Goal: Task Accomplishment & Management: Manage account settings

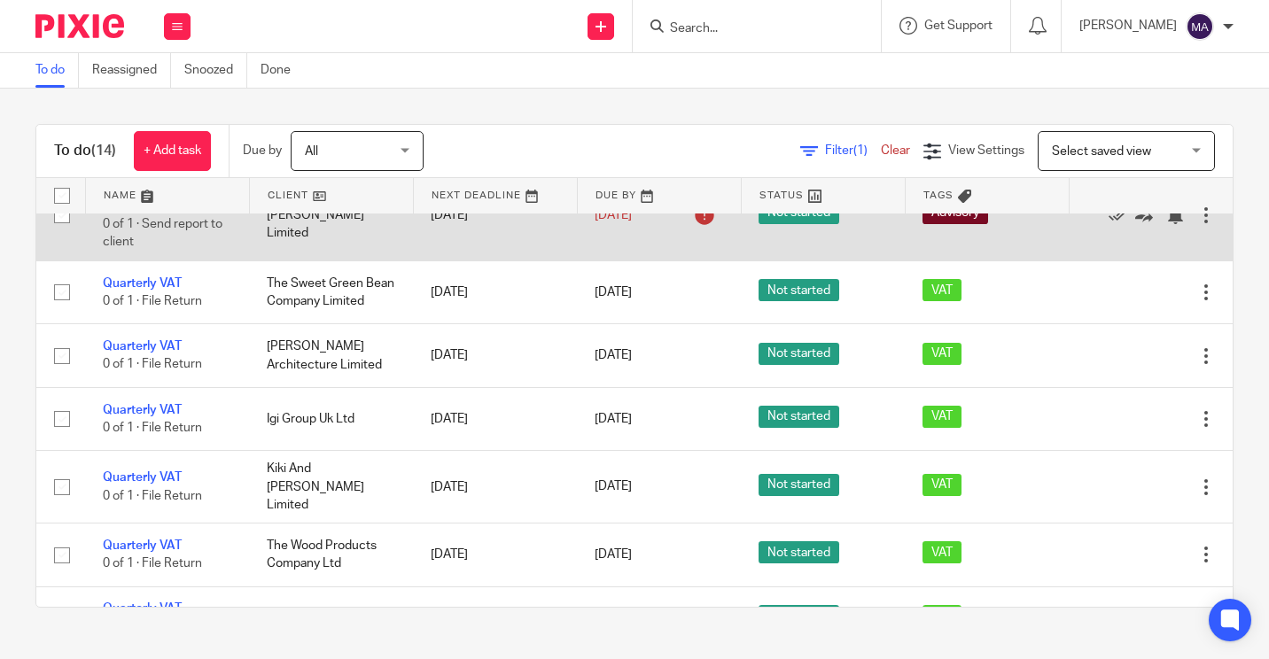
scroll to position [620, 0]
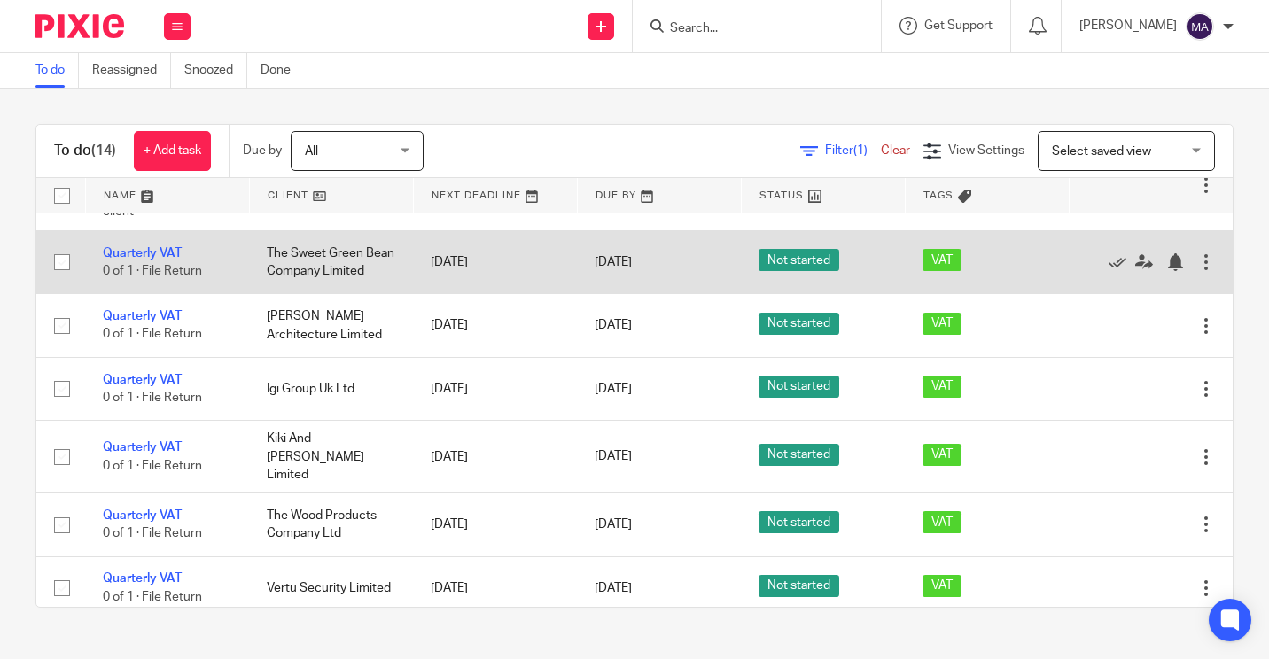
click at [1197, 271] on div at bounding box center [1206, 262] width 18 height 18
drag, startPoint x: 1156, startPoint y: 422, endPoint x: 160, endPoint y: 387, distance: 996.6
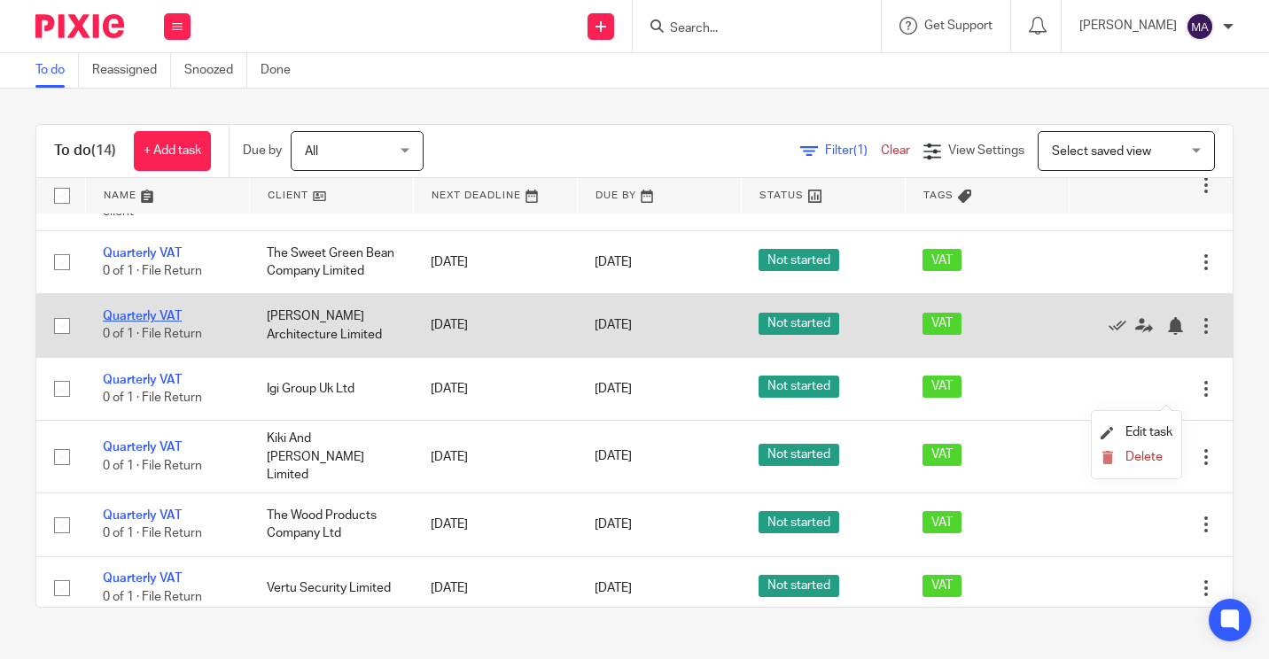
drag, startPoint x: 157, startPoint y: 444, endPoint x: 148, endPoint y: 453, distance: 12.5
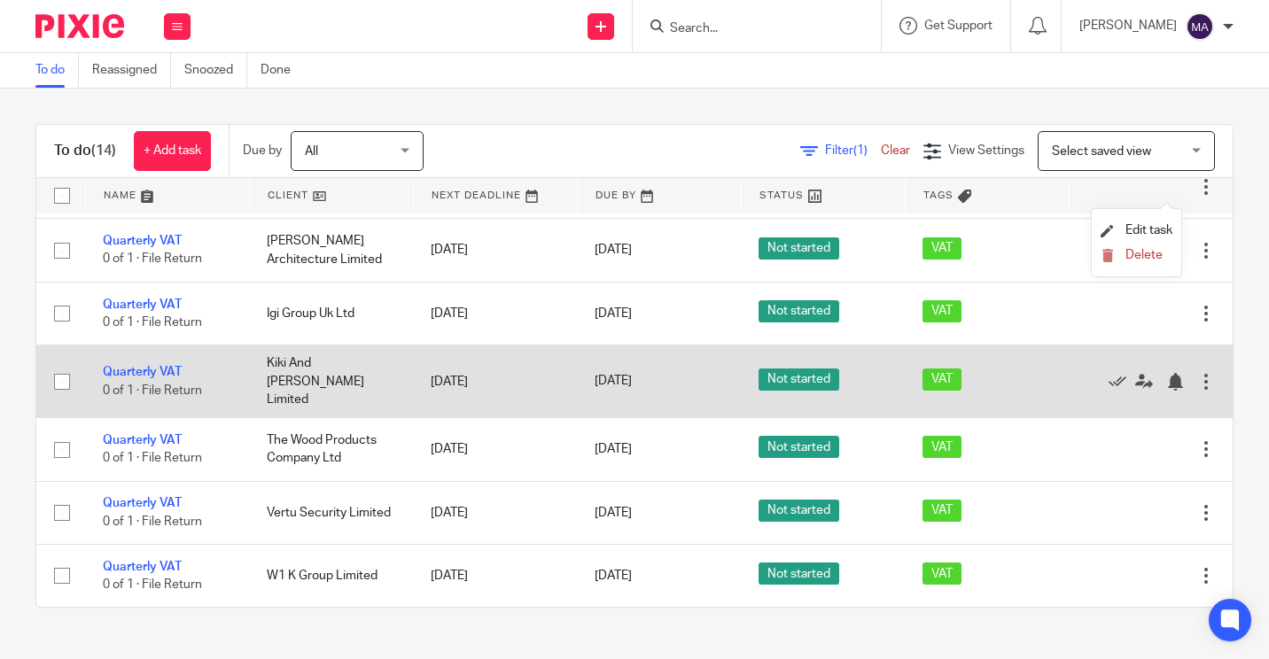
scroll to position [822, 0]
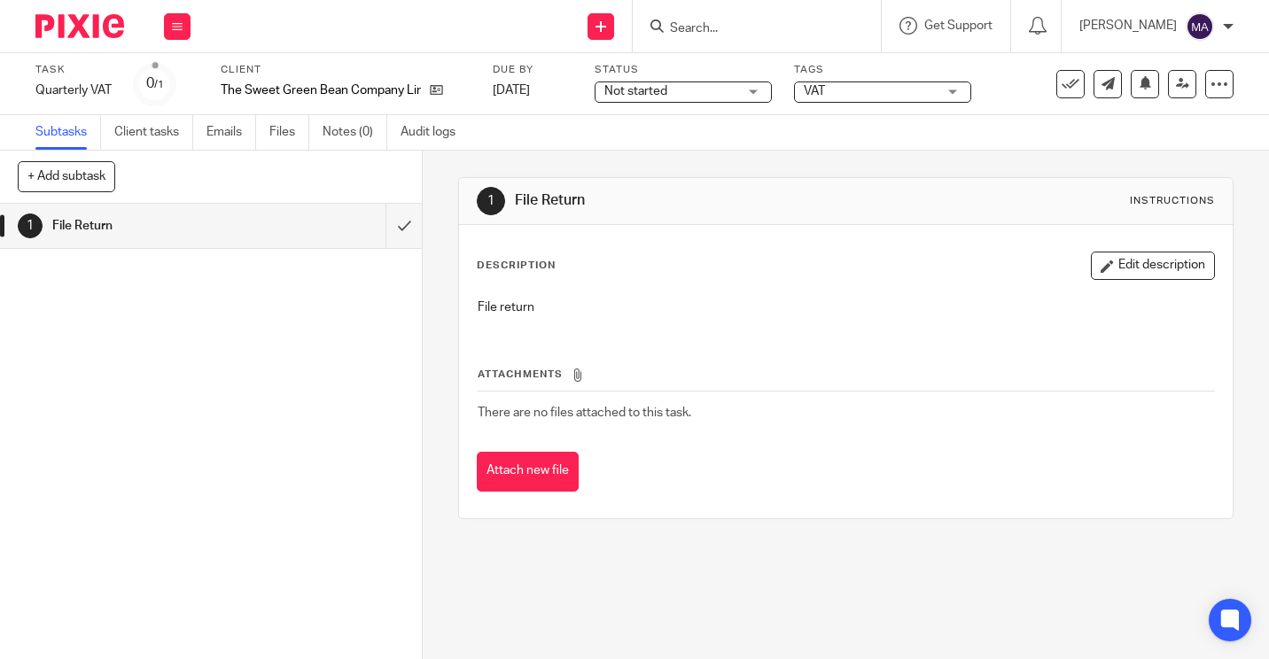
click at [726, 90] on span "Not started" at bounding box center [670, 91] width 133 height 19
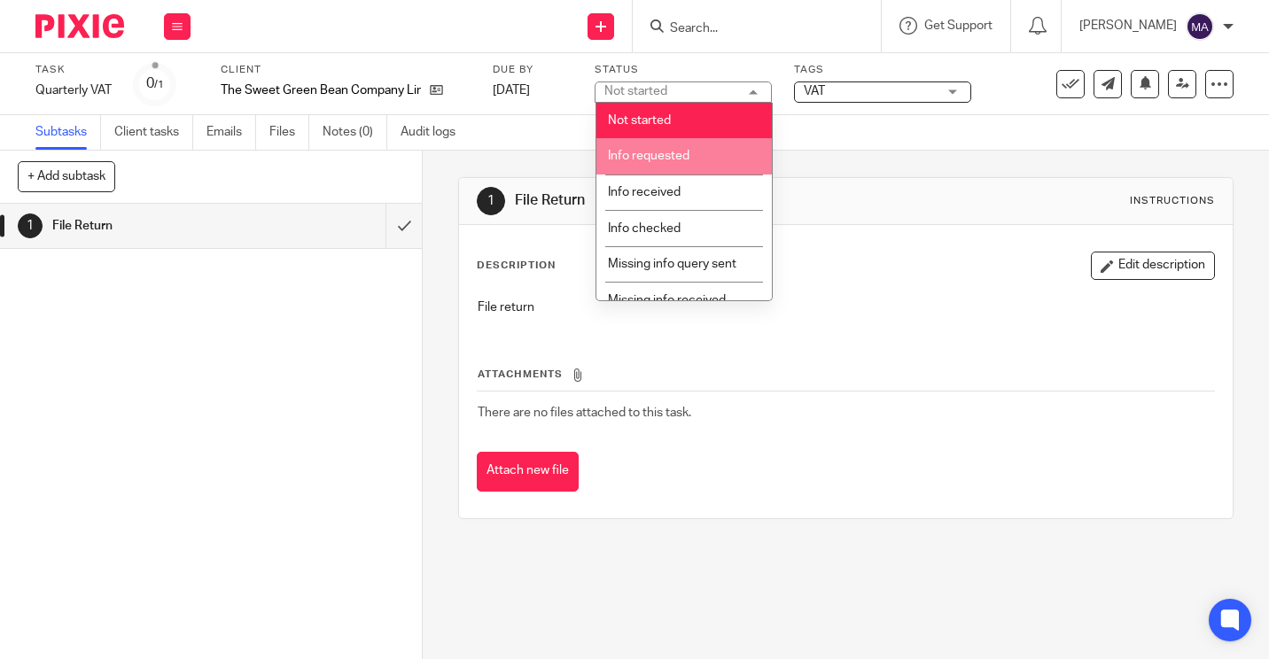
click at [699, 160] on li "Info requested" at bounding box center [683, 156] width 175 height 36
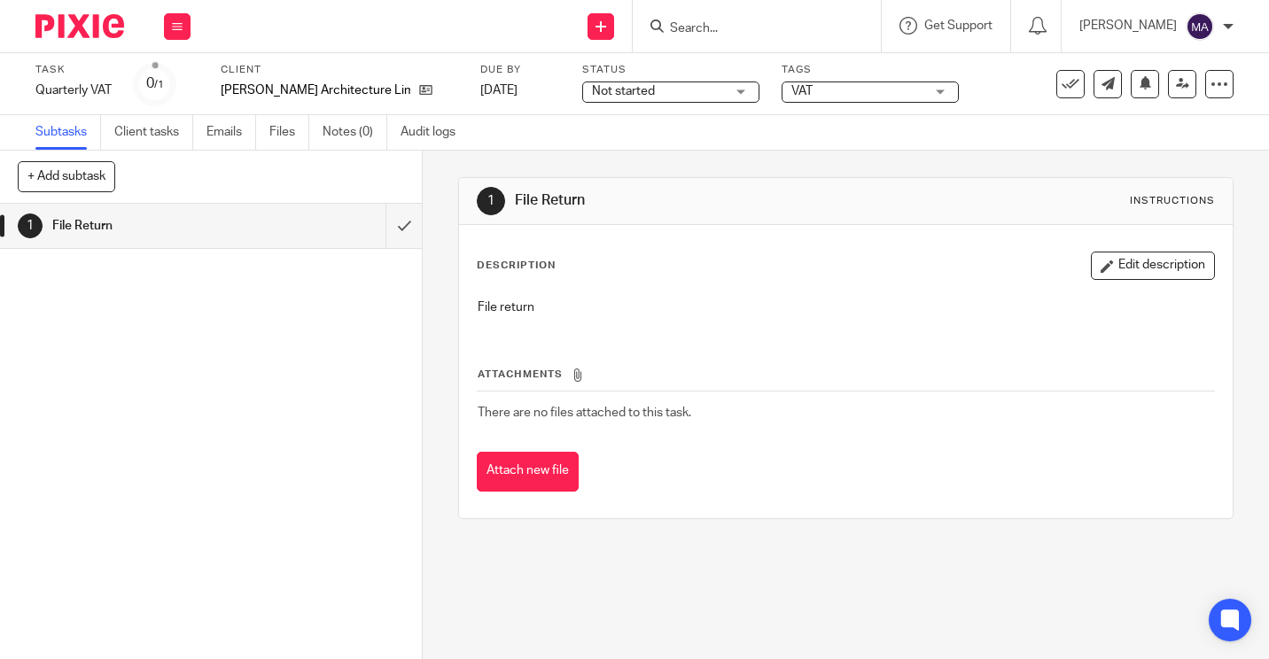
click at [646, 92] on span "Not started" at bounding box center [658, 91] width 133 height 19
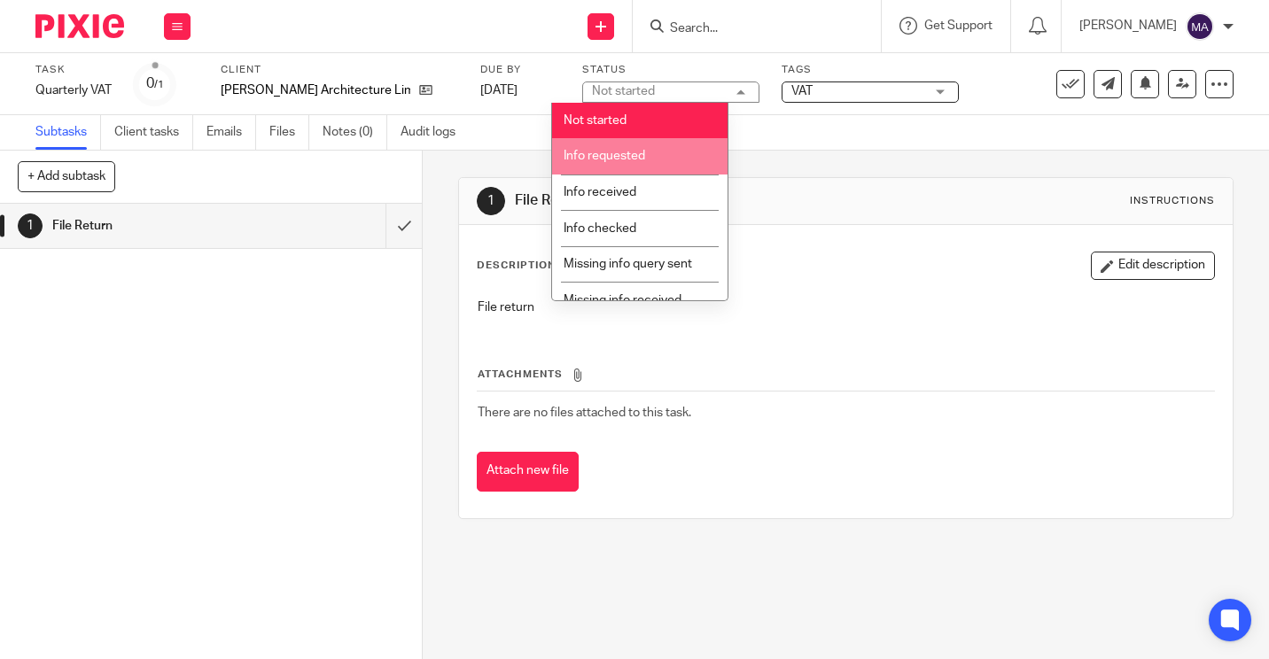
click at [642, 169] on li "Info requested" at bounding box center [639, 156] width 175 height 36
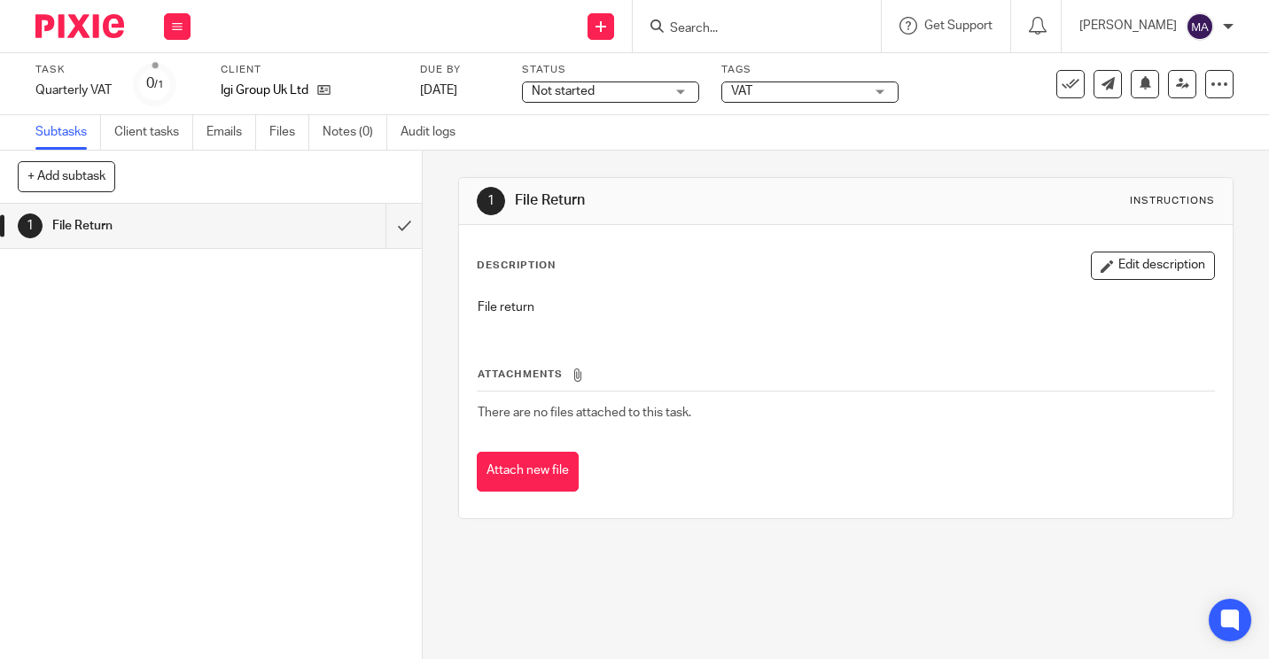
click at [630, 95] on span "Not started" at bounding box center [598, 91] width 133 height 19
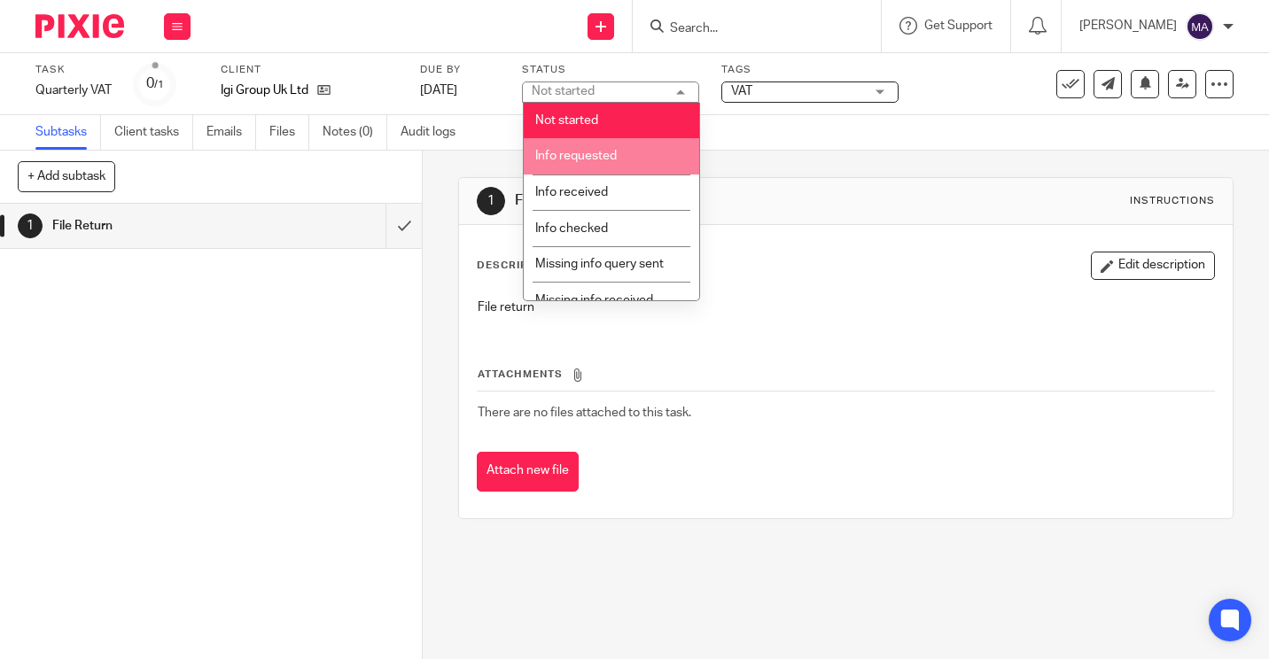
click at [610, 145] on li "Info requested" at bounding box center [611, 156] width 175 height 36
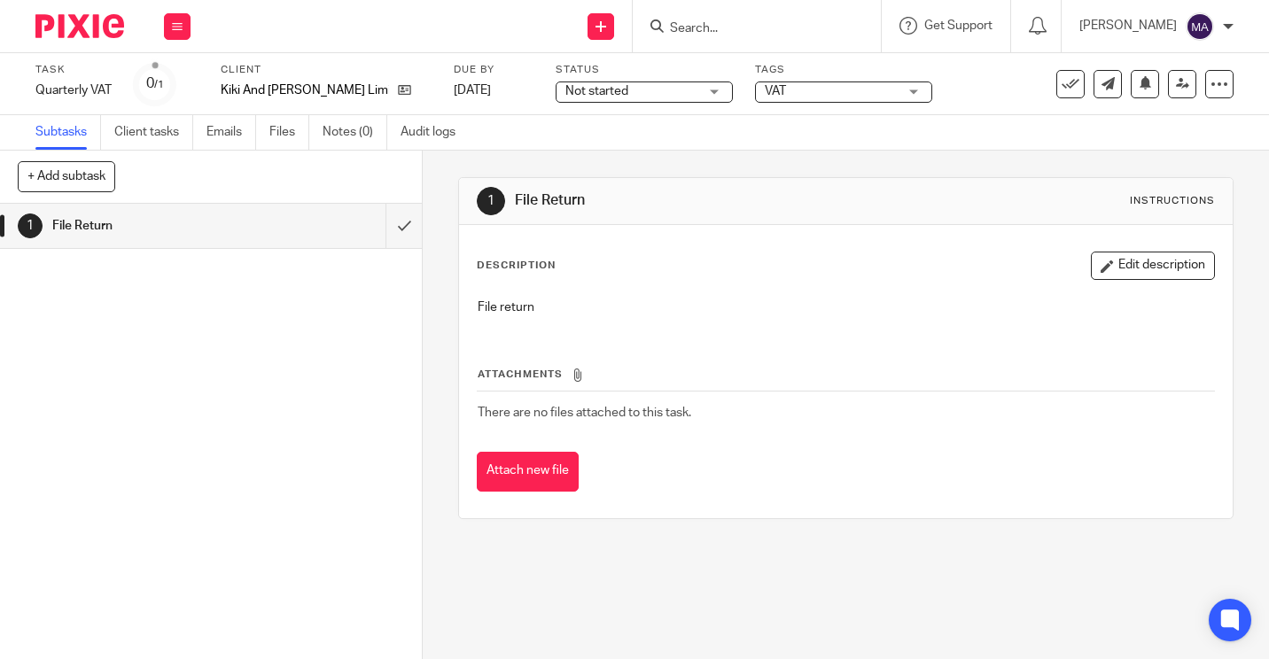
click at [656, 79] on div "Status Not started Not started Not started Info requested Info received Info ch…" at bounding box center [644, 84] width 177 height 43
click at [655, 86] on span "Not started" at bounding box center [631, 91] width 133 height 19
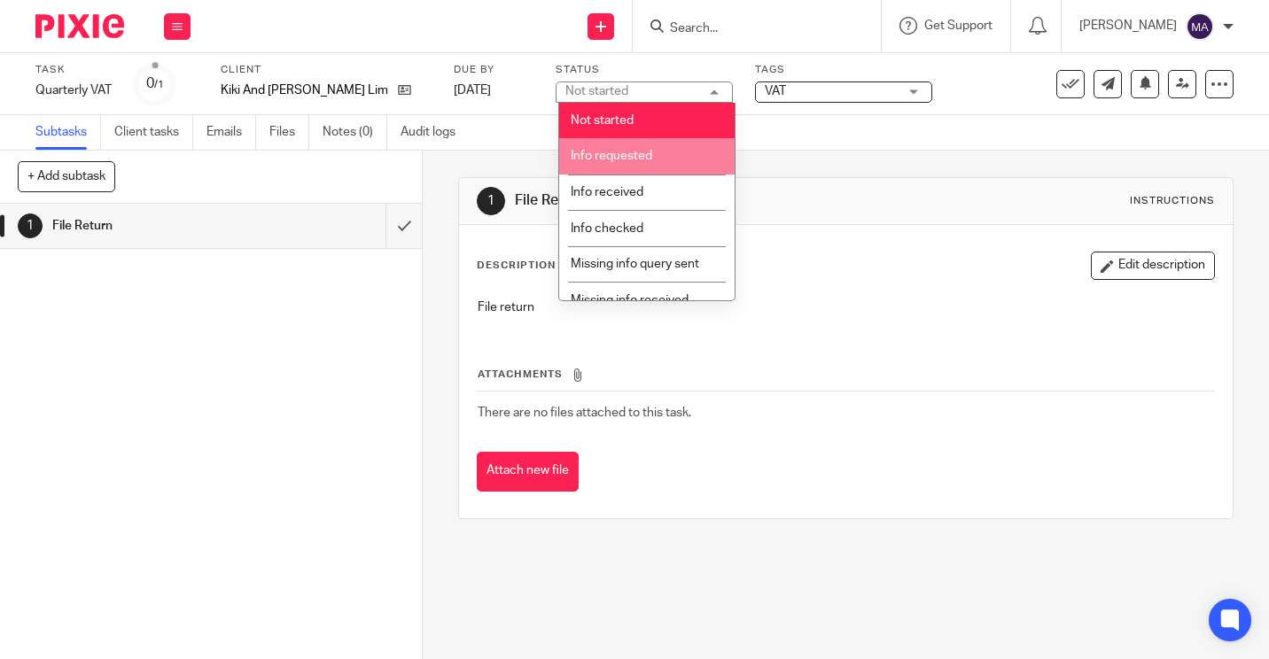
click at [651, 162] on li "Info requested" at bounding box center [646, 156] width 175 height 36
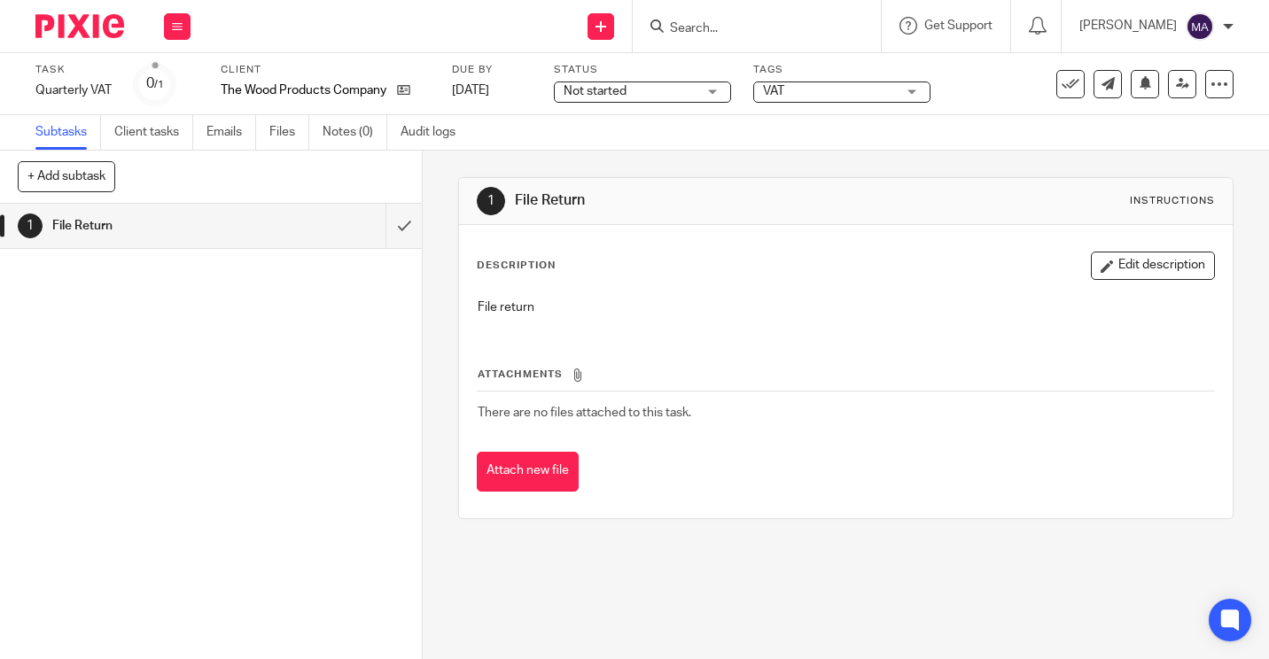
click at [708, 87] on div "Not started Not started" at bounding box center [642, 92] width 177 height 21
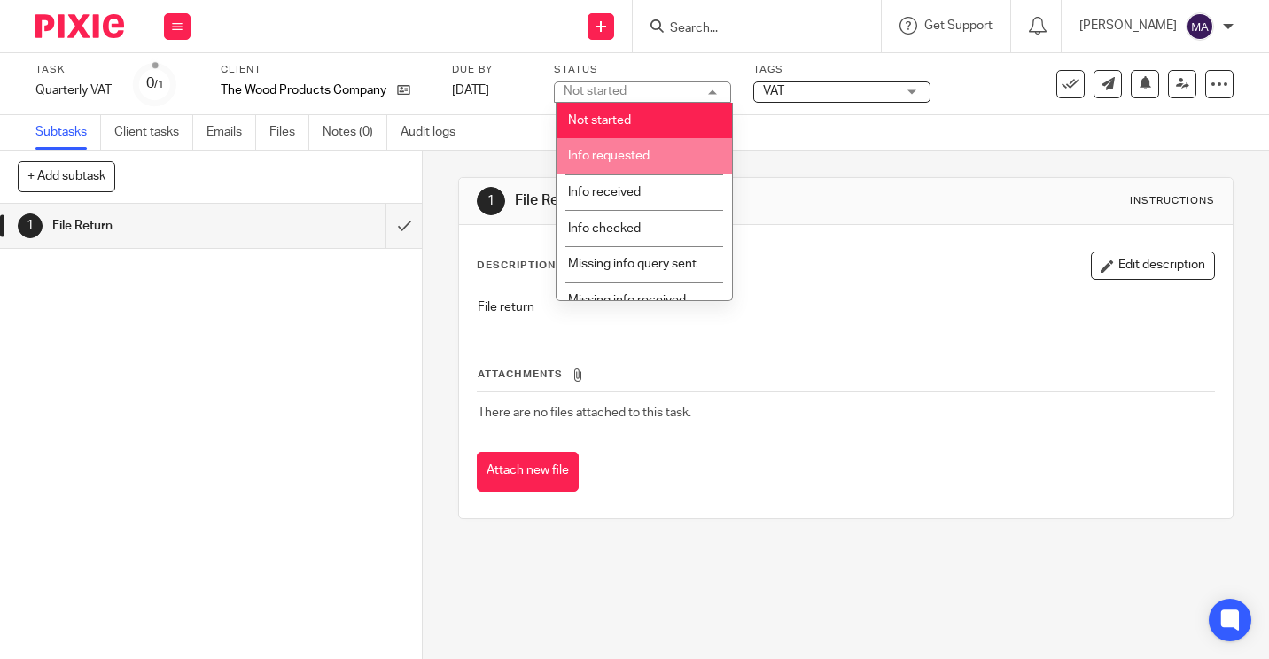
click at [683, 138] on li "Info requested" at bounding box center [643, 156] width 175 height 36
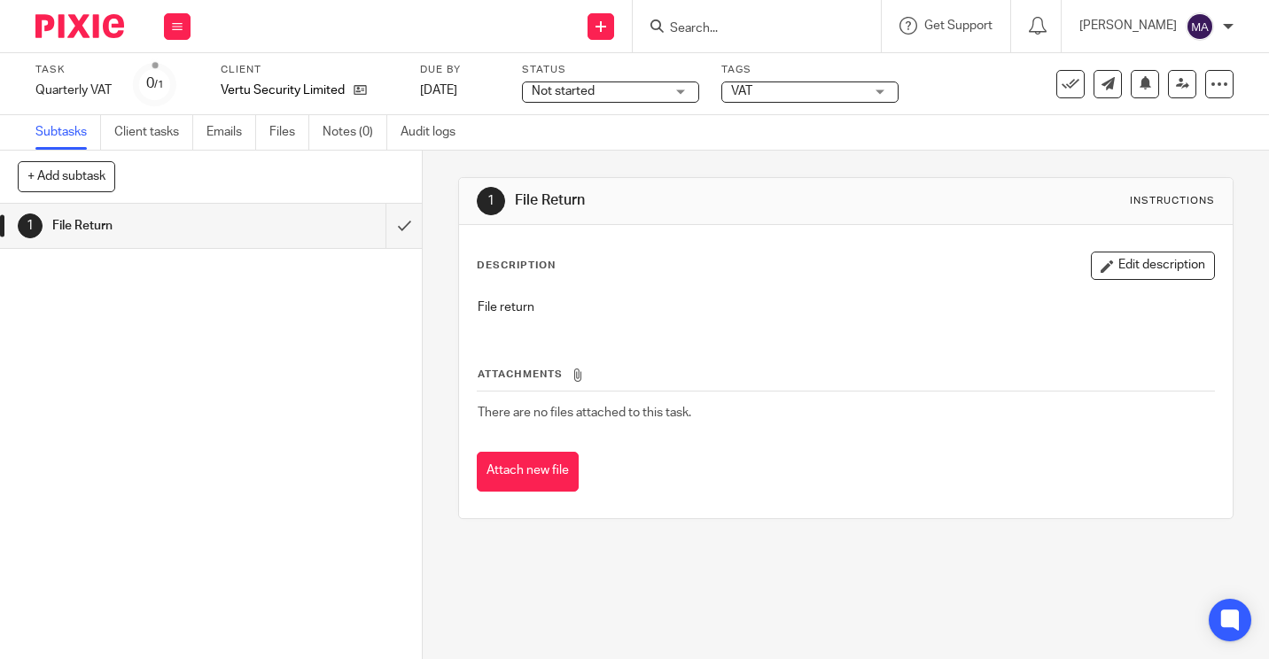
click at [681, 95] on div "Not started Not started" at bounding box center [610, 92] width 177 height 21
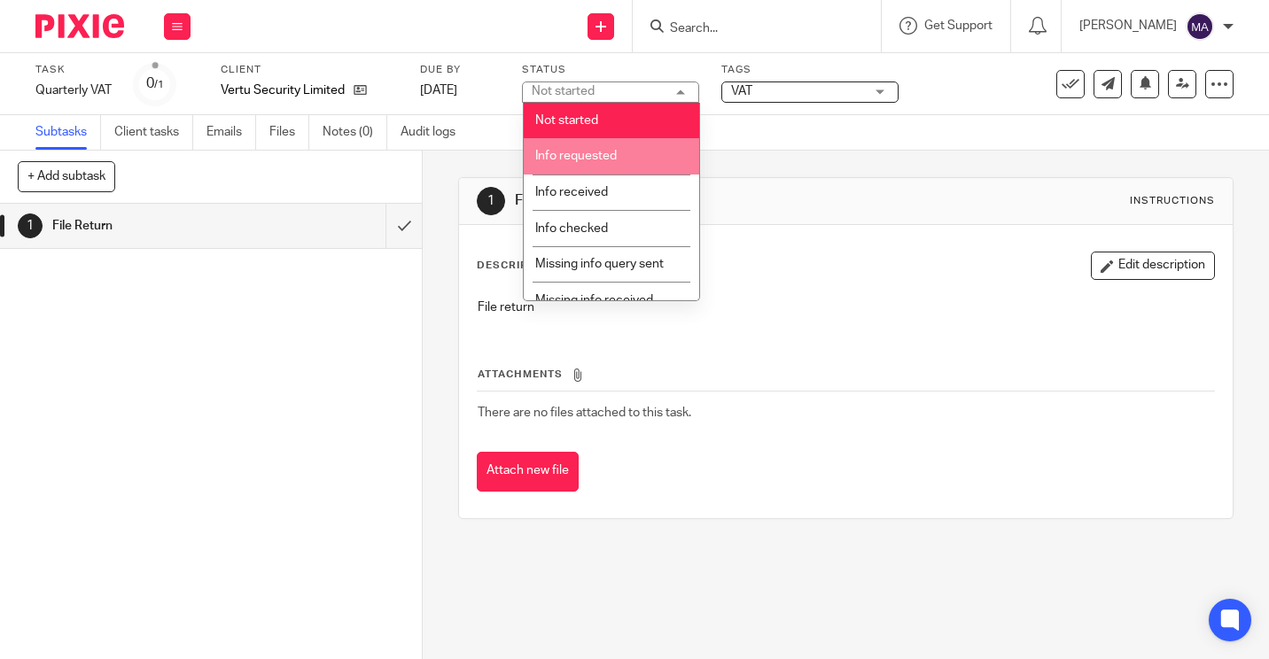
click at [663, 145] on li "Info requested" at bounding box center [611, 156] width 175 height 36
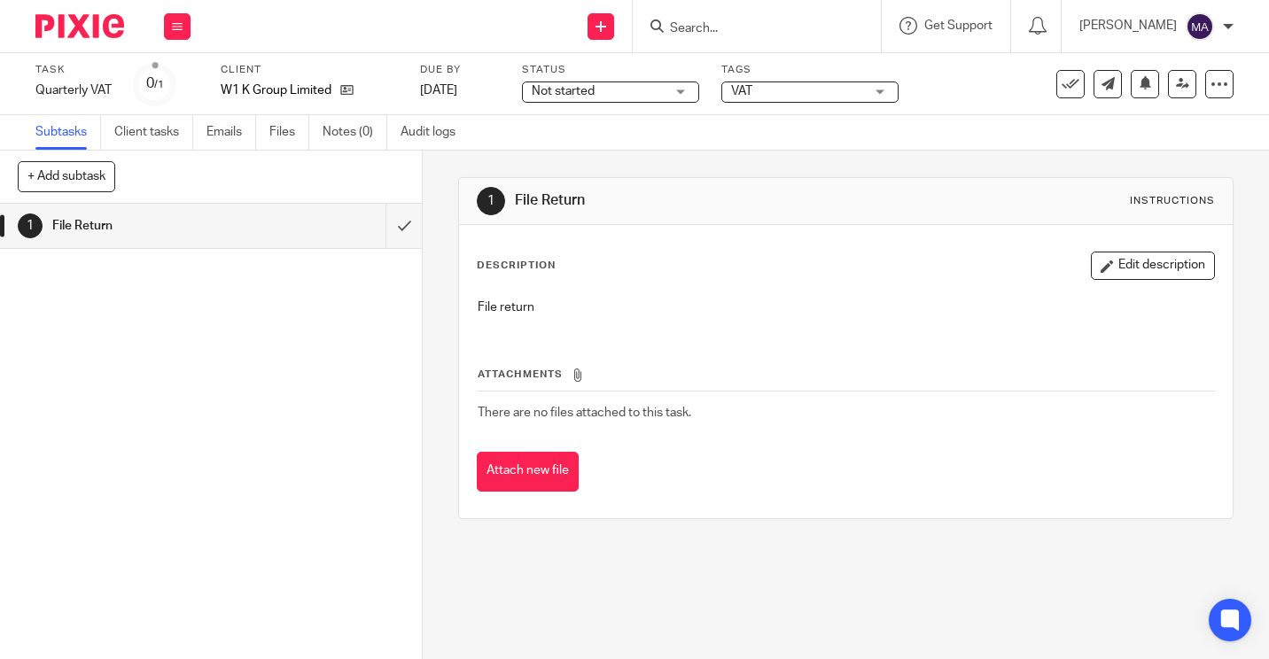
click at [689, 87] on div "Not started Not started" at bounding box center [610, 92] width 177 height 21
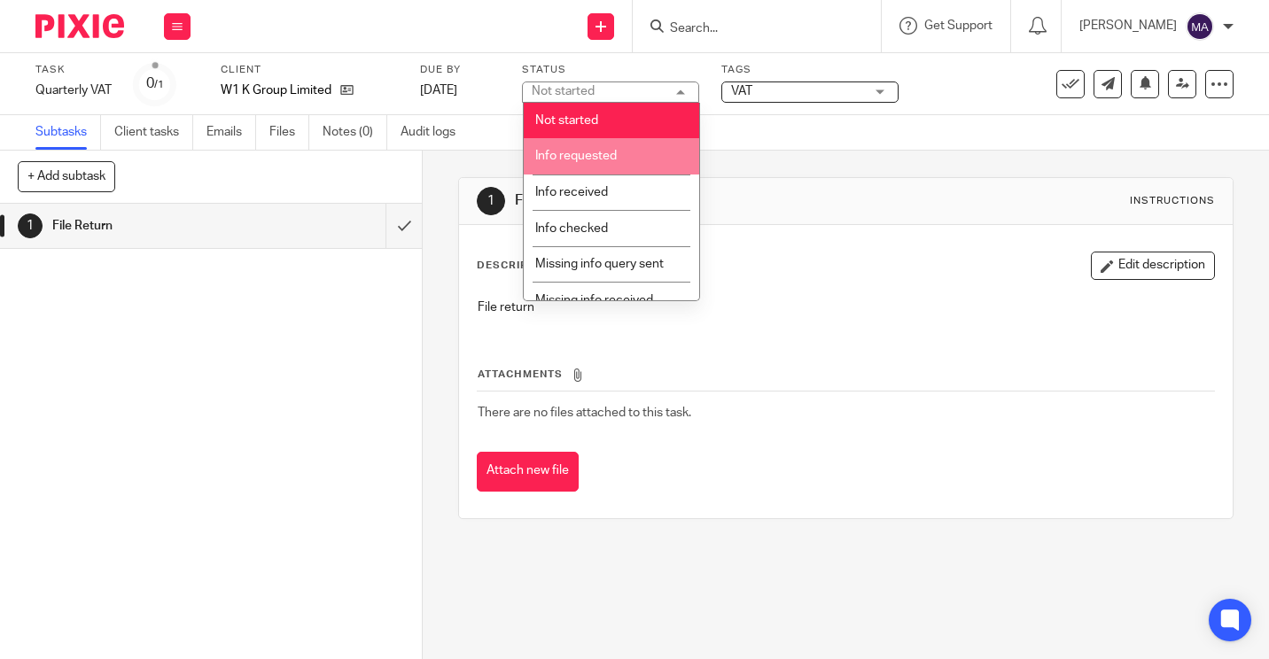
click at [659, 166] on li "Info requested" at bounding box center [611, 156] width 175 height 36
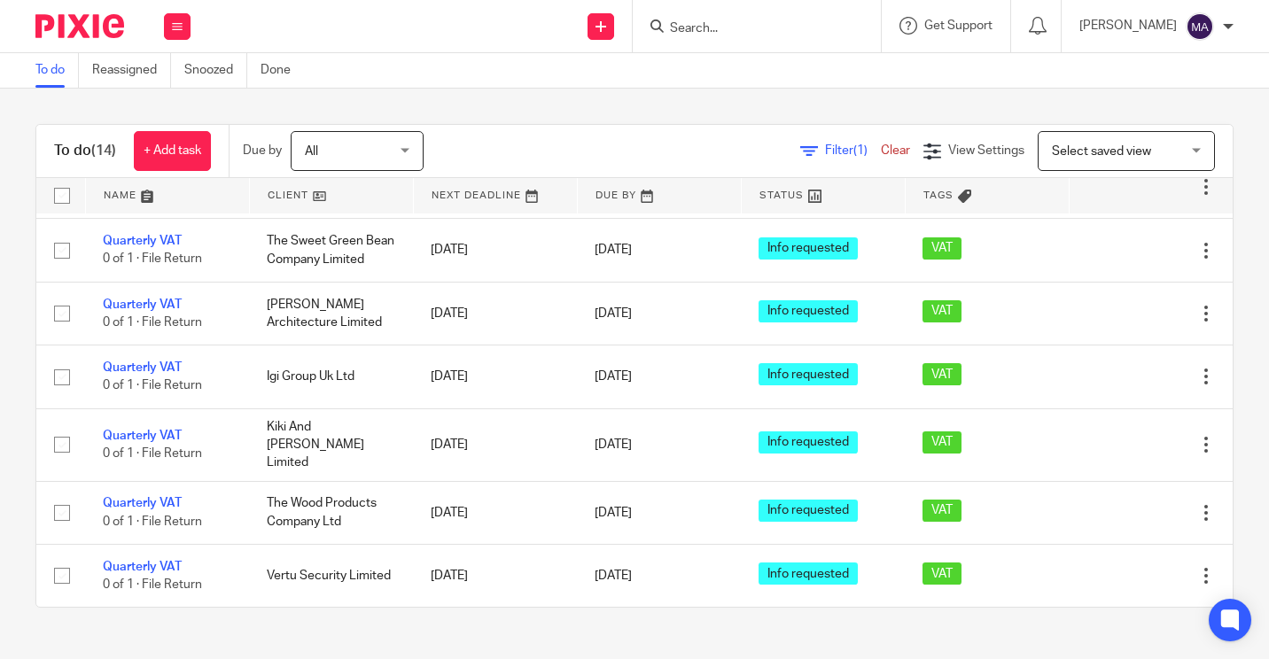
scroll to position [709, 0]
